Goal: Transaction & Acquisition: Purchase product/service

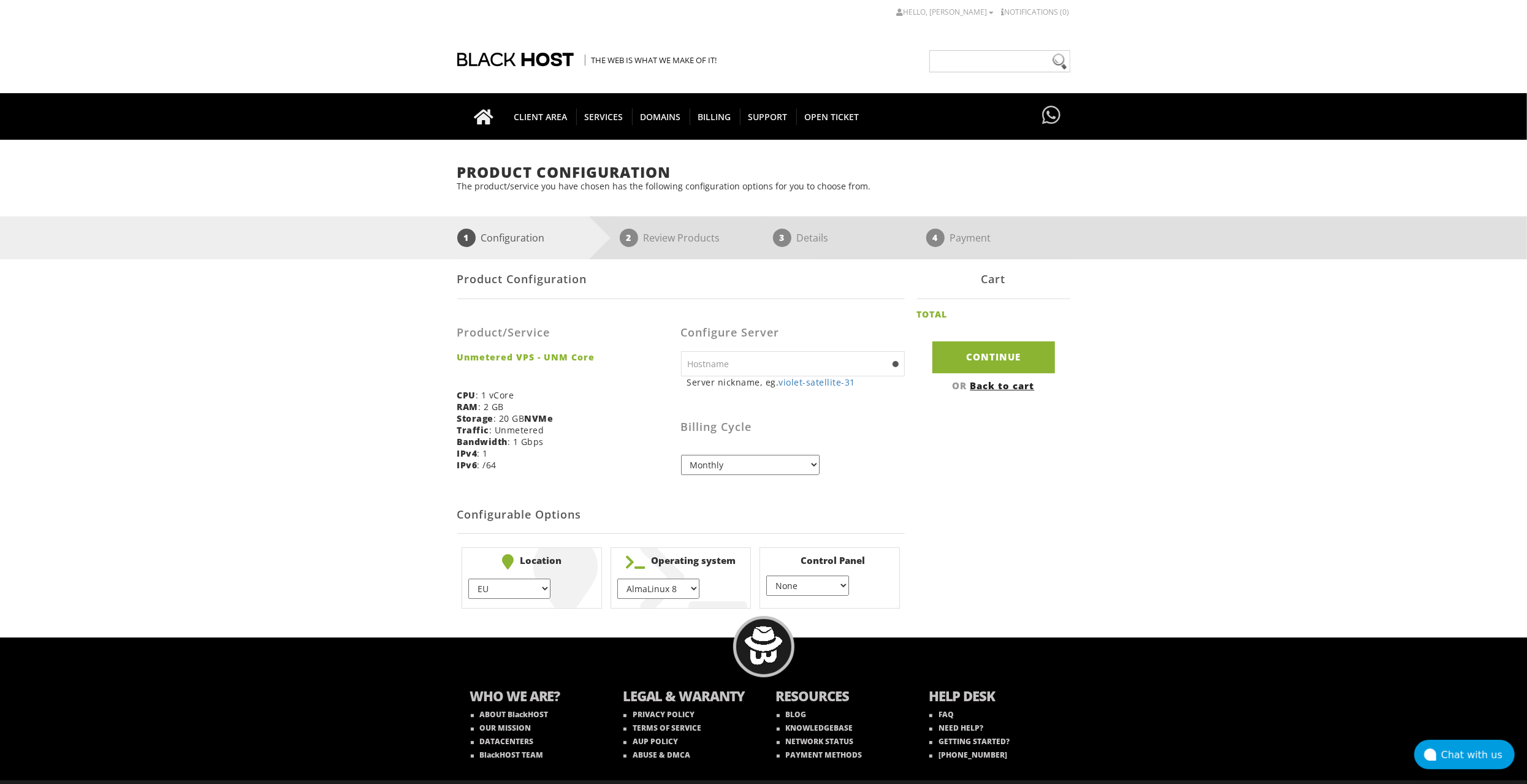
click at [653, 458] on div "Product/Service Unmetered VPS - UNM Core CPU : 1 vCore RAM : 2 GB Storage : 20 …" at bounding box center [569, 394] width 224 height 171
click at [654, 587] on select "AlmaLinux 8 } AlmaLinux 9 } AlmaLinux 10 } Rocky Linux 8 } Rocky Linux 9 } Cent…" at bounding box center [658, 588] width 82 height 20
select select "1208"
click at [618, 578] on select "AlmaLinux 8 } AlmaLinux 9 } AlmaLinux 10 } Rocky Linux 8 } Rocky Linux 9 } Cent…" at bounding box center [658, 588] width 82 height 20
click at [810, 578] on select "None } Virtualmin } Cpanel } DirectAdmin }" at bounding box center [807, 585] width 82 height 20
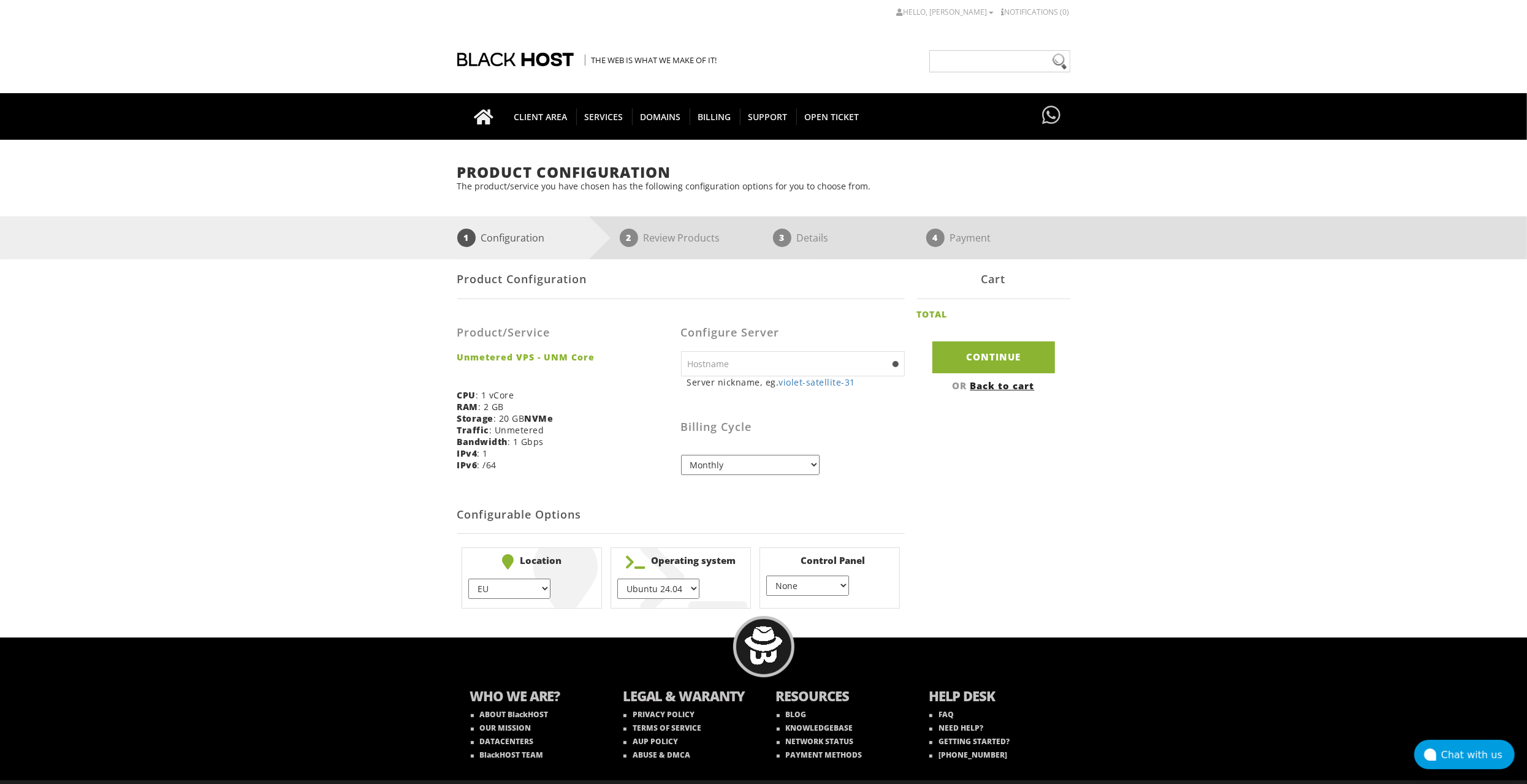
click at [810, 578] on select "None } Virtualmin } Cpanel } DirectAdmin }" at bounding box center [807, 585] width 82 height 20
click at [502, 588] on select "EU } USA } London } Amsterdam } Vienna } Chicago }" at bounding box center [509, 588] width 82 height 20
select select "1178"
click at [469, 578] on select "EU } USA } London } Amsterdam } Vienna } Chicago }" at bounding box center [509, 588] width 82 height 20
click at [921, 471] on div "Product Configuration Product/Service Unmetered VPS - UNM Core CPU : 1 vCore RA…" at bounding box center [764, 436] width 613 height 354
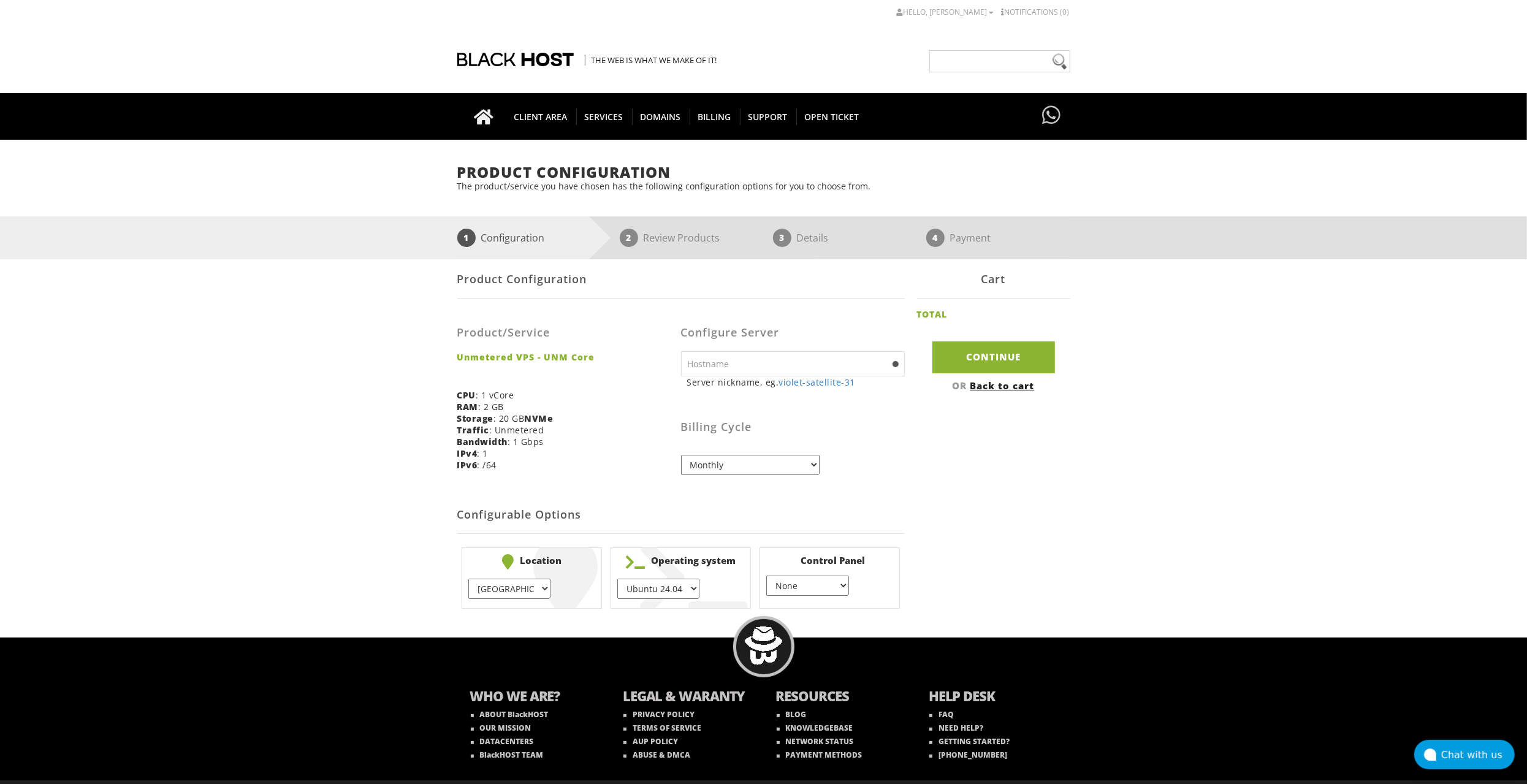
scroll to position [26, 0]
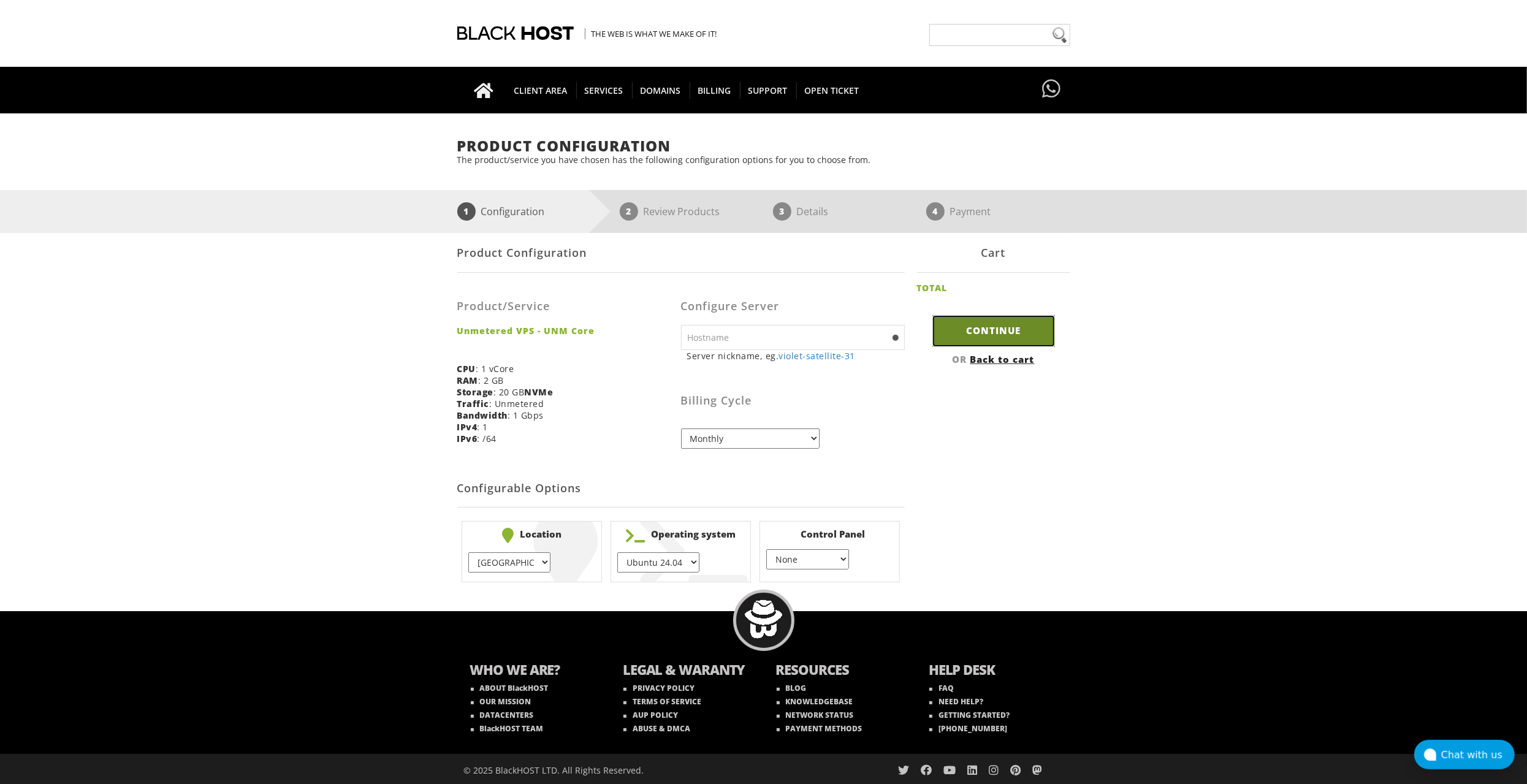
click at [1007, 331] on input "Continue" at bounding box center [994, 330] width 123 height 31
type input "violet-satellite-31"
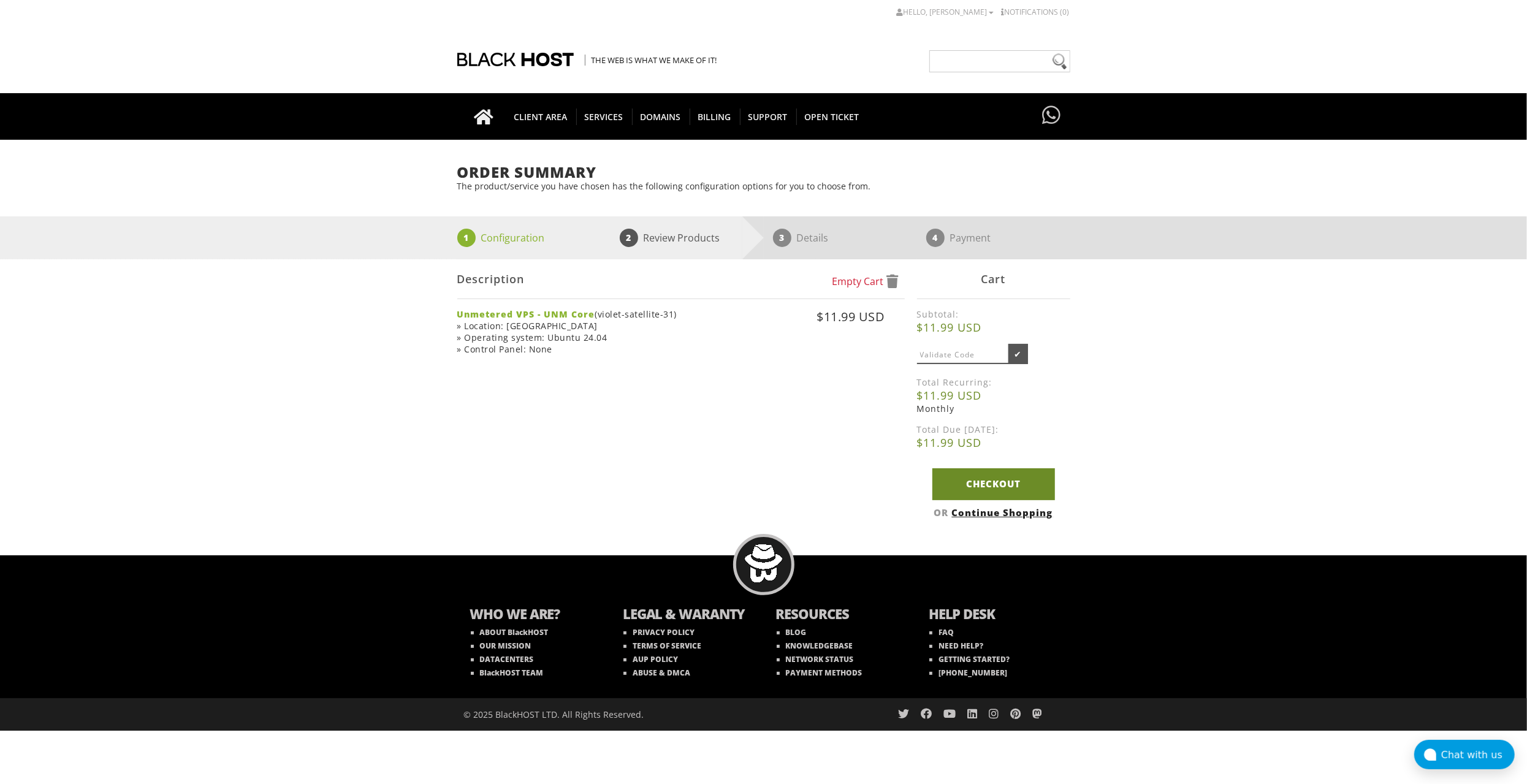
click at [1000, 482] on link "Checkout" at bounding box center [994, 484] width 123 height 31
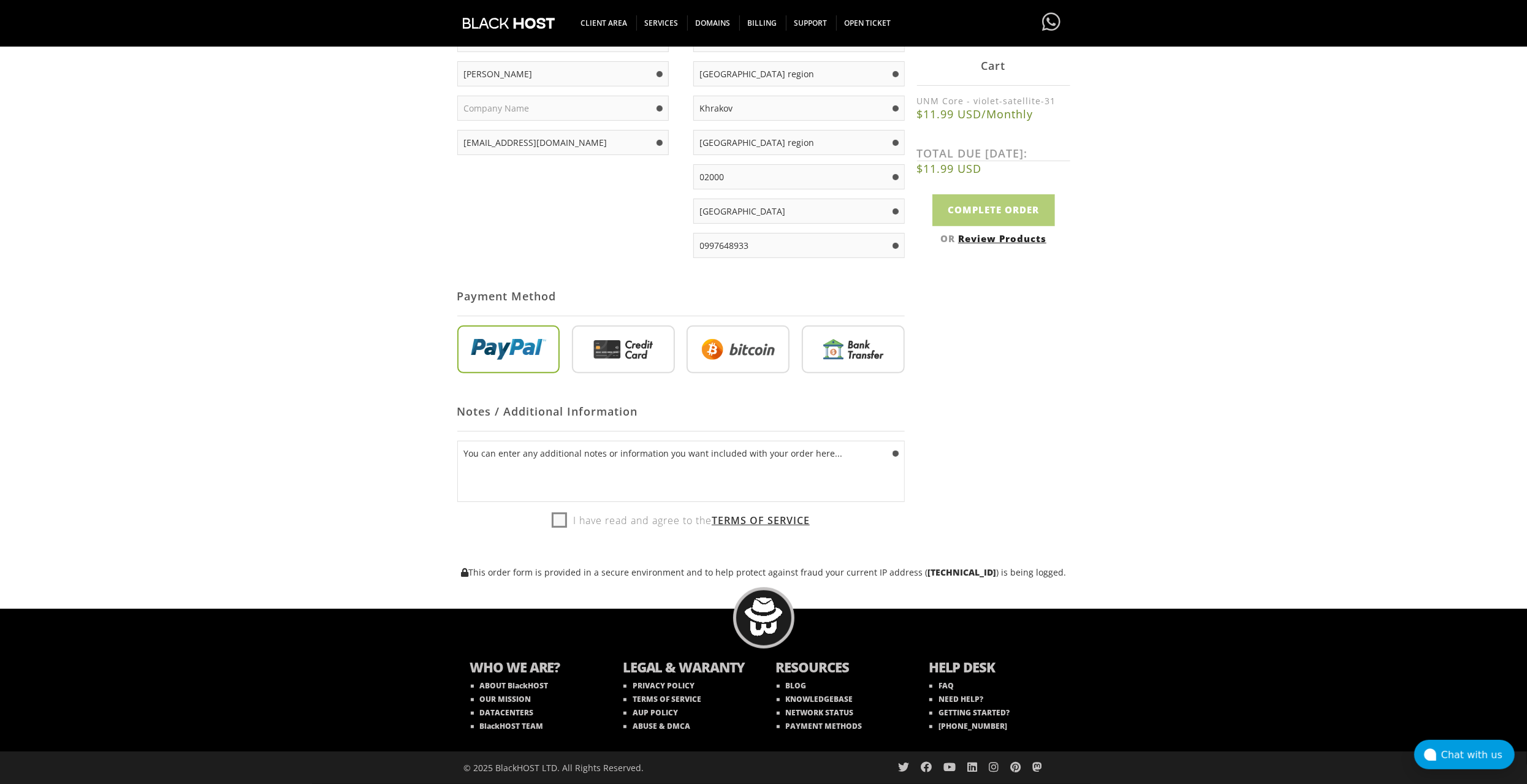
scroll to position [285, 0]
type input "[EMAIL_ADDRESS][DOMAIN_NAME]"
click at [604, 465] on textarea "You can enter any additional notes or information you want included with your o…" at bounding box center [681, 471] width 448 height 61
type textarea "You can enter any additional notes or information you want included with your o…"
click at [563, 396] on div "Notes / Additional Information" at bounding box center [681, 412] width 448 height 40
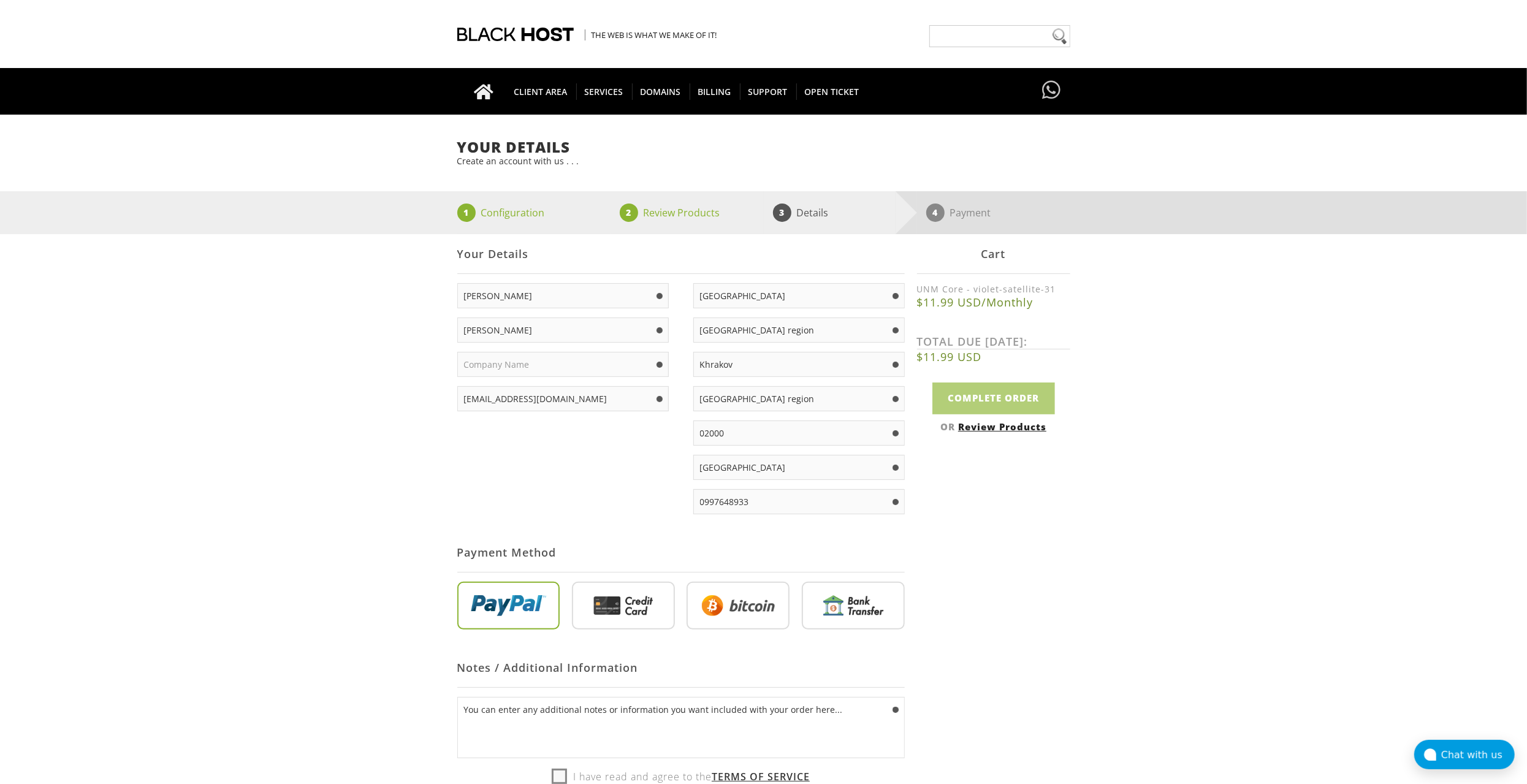
scroll to position [0, 0]
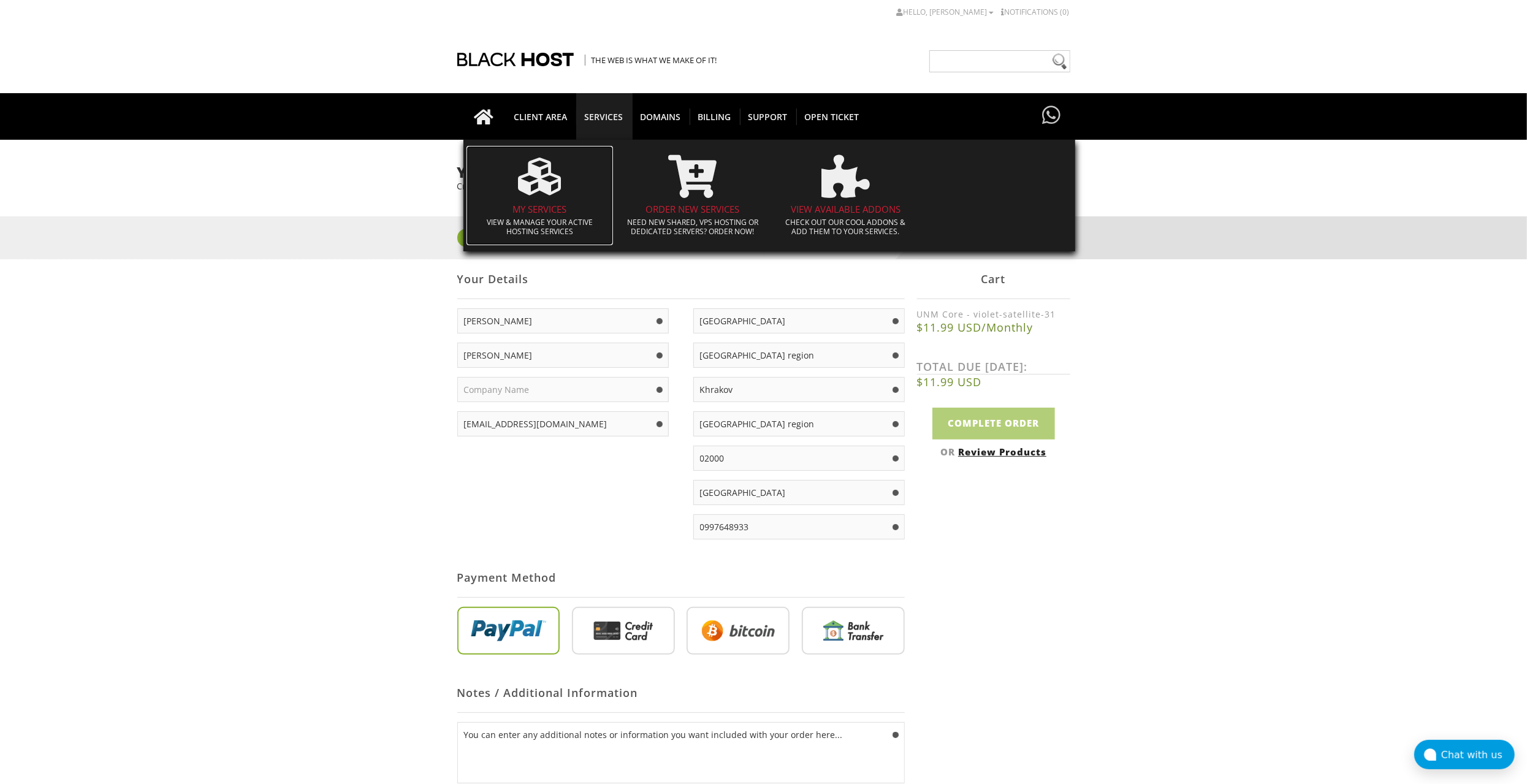
click at [543, 185] on icon at bounding box center [540, 177] width 43 height 43
